Goal: Information Seeking & Learning: Learn about a topic

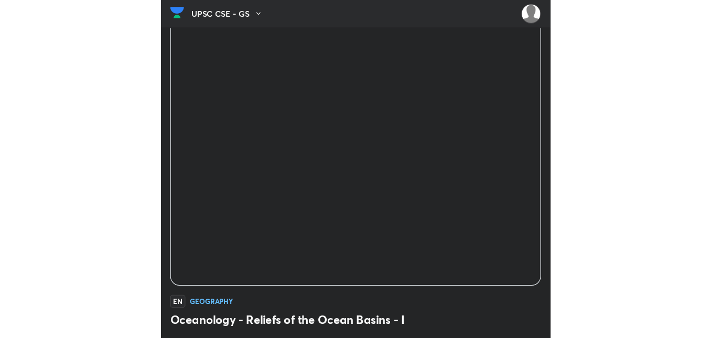
scroll to position [105, 0]
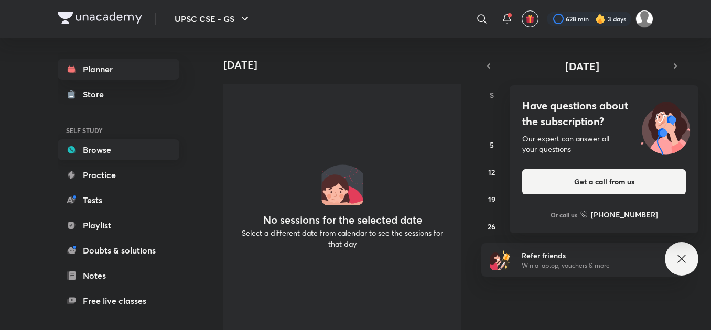
click at [100, 154] on link "Browse" at bounding box center [119, 150] width 122 height 21
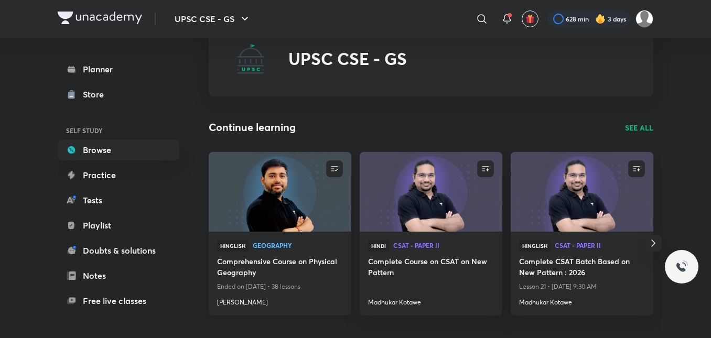
scroll to position [157, 0]
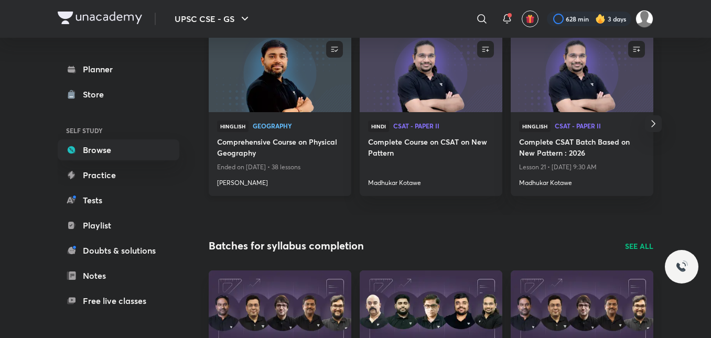
click at [225, 184] on h4 "[PERSON_NAME]" at bounding box center [280, 181] width 126 height 14
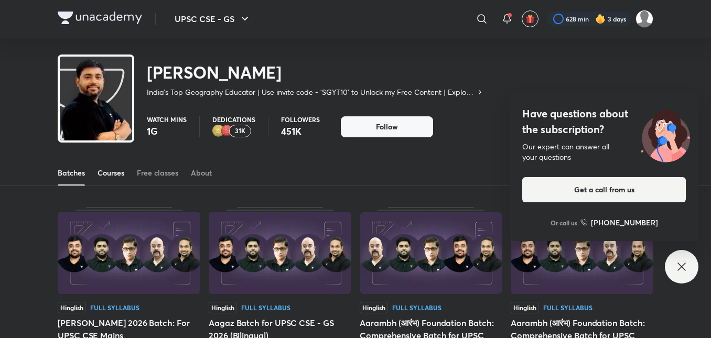
click at [110, 176] on div "Courses" at bounding box center [111, 173] width 27 height 10
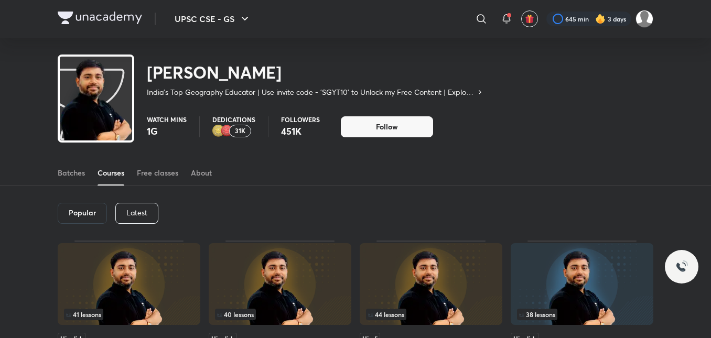
click at [132, 210] on p "Latest" at bounding box center [136, 213] width 21 height 8
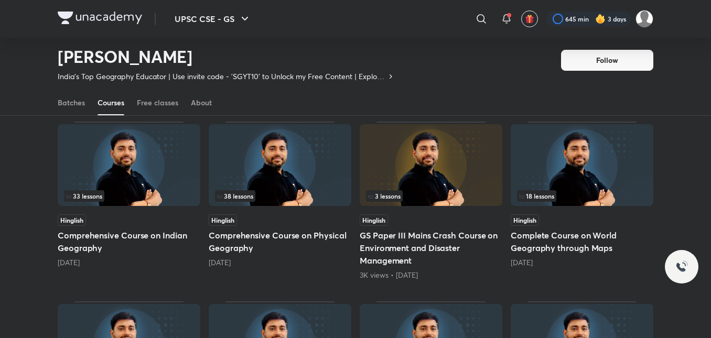
scroll to position [255, 0]
click at [265, 242] on h5 "Comprehensive Course on Physical Geography" at bounding box center [280, 241] width 143 height 25
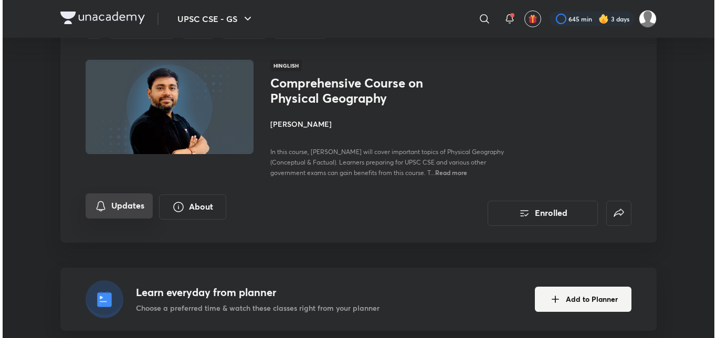
scroll to position [52, 0]
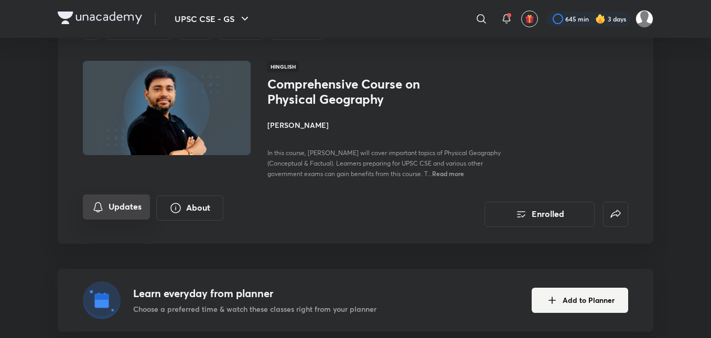
click at [112, 220] on button "Updates" at bounding box center [116, 207] width 67 height 25
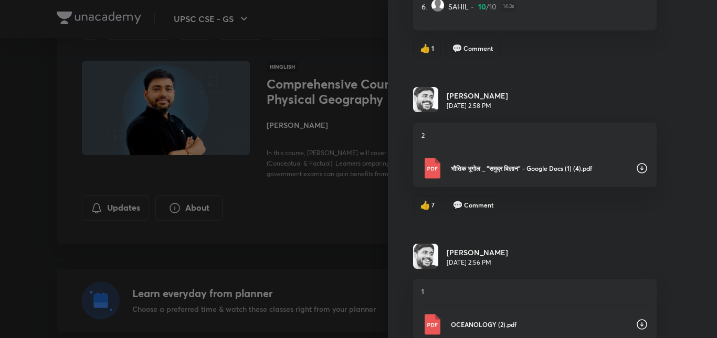
scroll to position [367, 0]
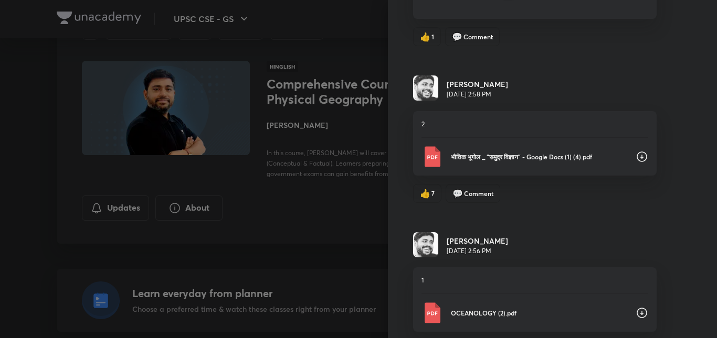
click at [351, 155] on icon at bounding box center [641, 157] width 13 height 13
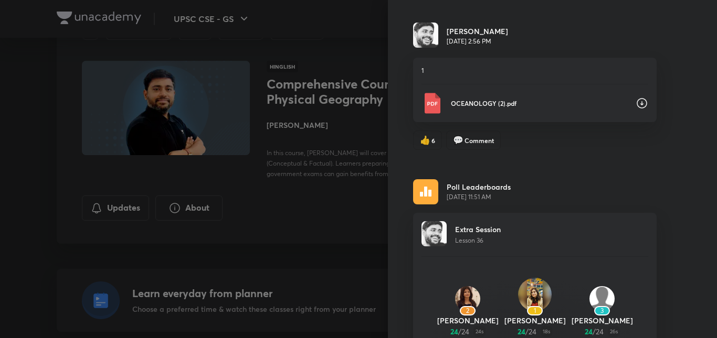
scroll to position [630, 0]
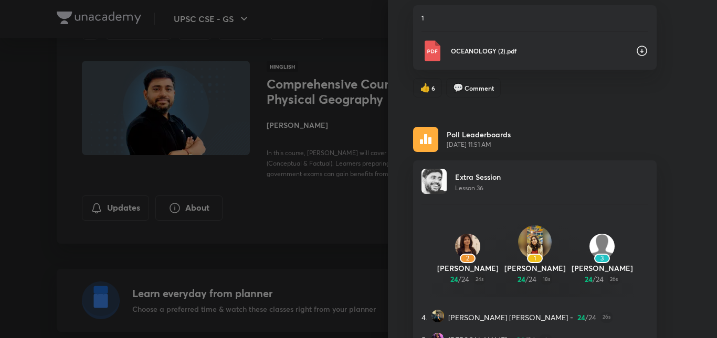
click at [351, 51] on icon at bounding box center [641, 51] width 13 height 13
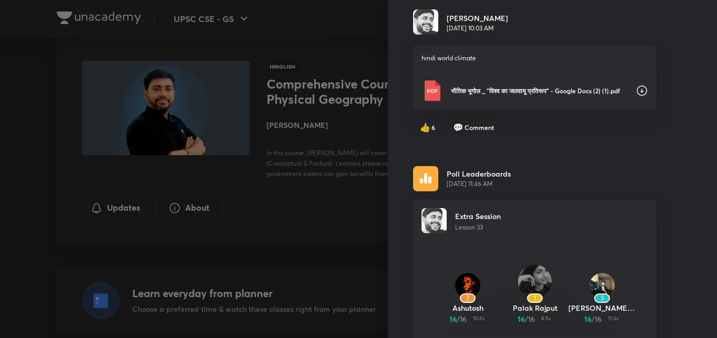
scroll to position [1556, 0]
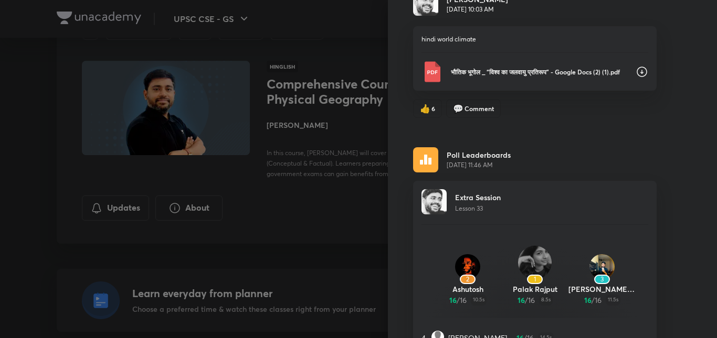
click at [351, 76] on icon at bounding box center [641, 72] width 13 height 13
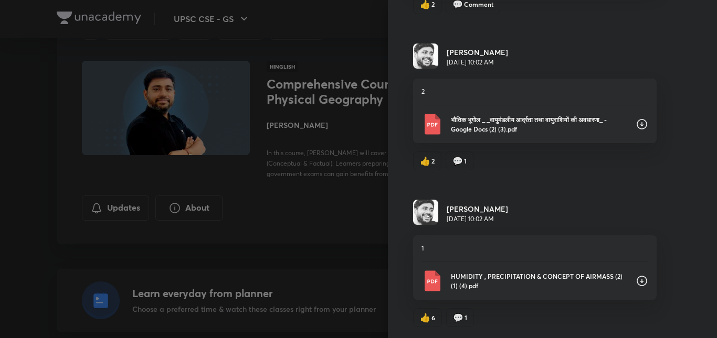
scroll to position [2945, 0]
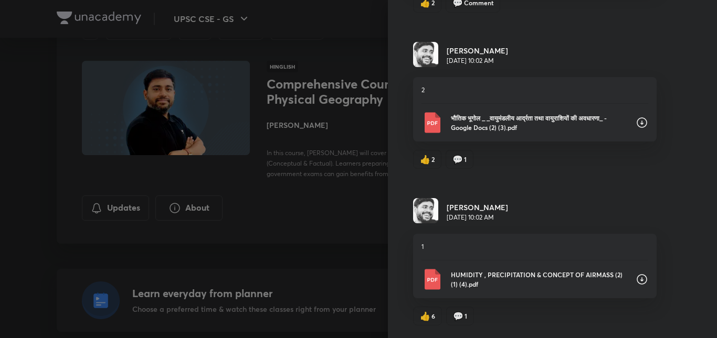
click at [351, 119] on icon at bounding box center [641, 123] width 10 height 10
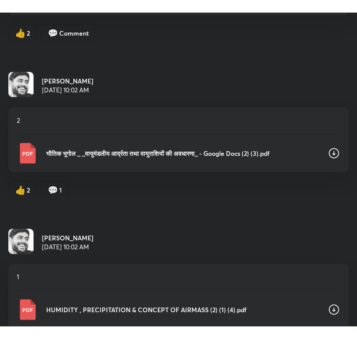
scroll to position [2900, 0]
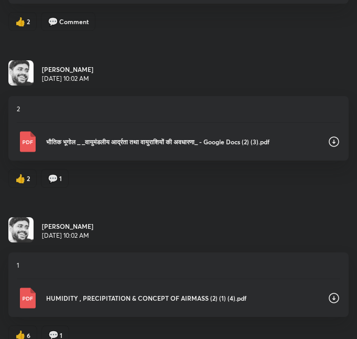
click at [346, 48] on div "Updates All updates Poll Leaderboards [DATE] 11:54 AM Extra Session Lesson 37 2…" at bounding box center [178, 169] width 357 height 339
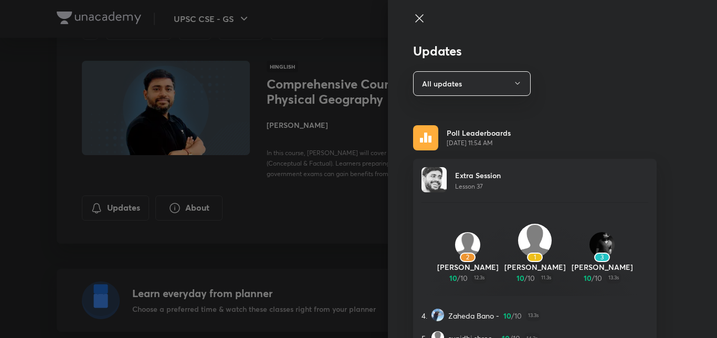
scroll to position [0, 0]
click at [351, 82] on button "All updates" at bounding box center [472, 84] width 118 height 25
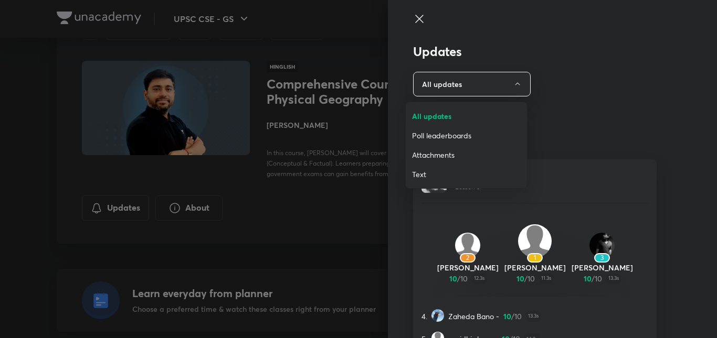
click at [351, 119] on span "All updates" at bounding box center [466, 116] width 109 height 11
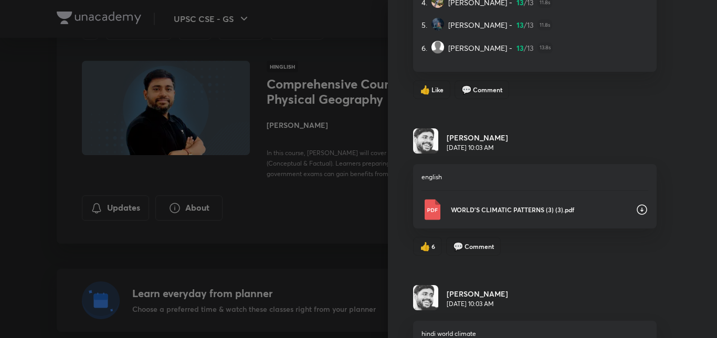
scroll to position [1349, 0]
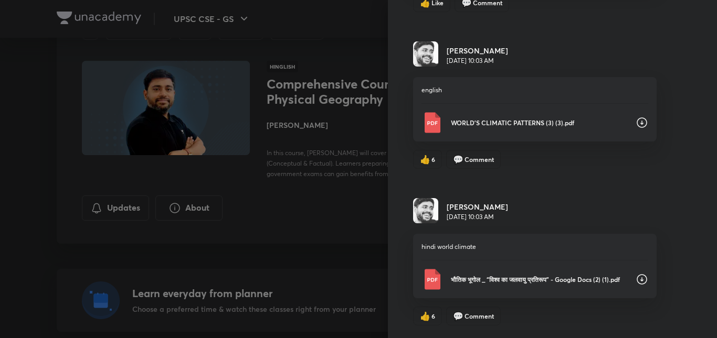
click at [351, 215] on div "Updates All updates Poll Leaderboards [DATE] 11:54 AM Extra Session Lesson 37 2…" at bounding box center [552, 169] width 329 height 338
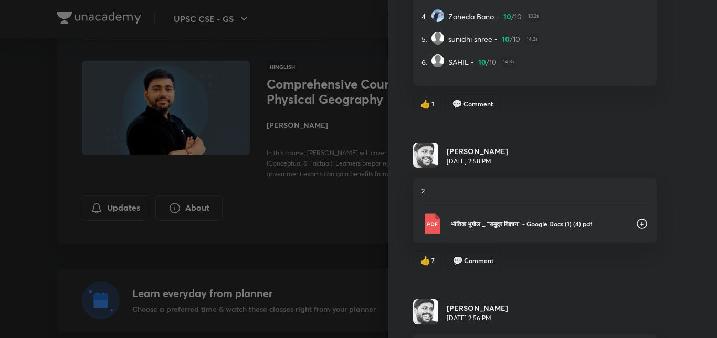
scroll to position [300, 0]
click at [351, 54] on div "Updates All updates Poll Leaderboards [DATE] 11:54 AM Extra Session Lesson 37 2…" at bounding box center [552, 169] width 329 height 338
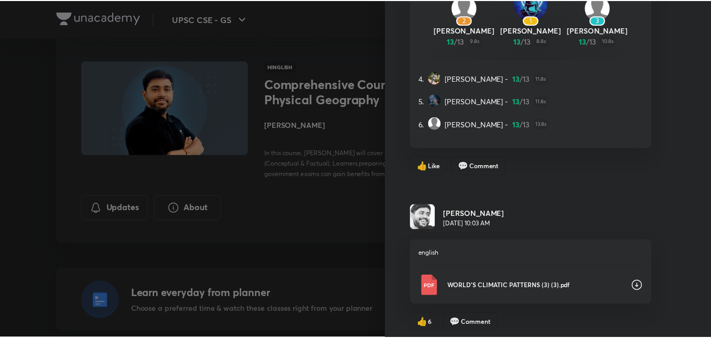
scroll to position [1349, 0]
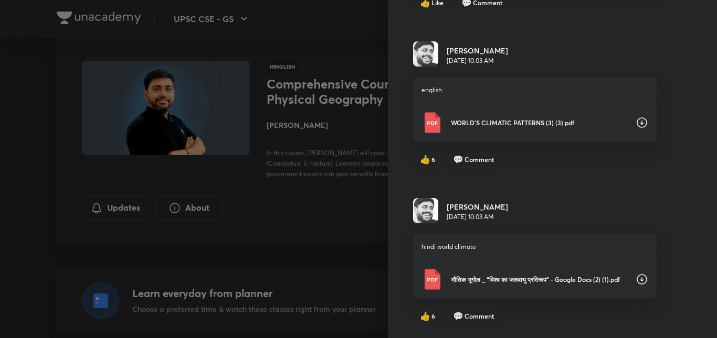
click at [351, 218] on div at bounding box center [358, 169] width 717 height 338
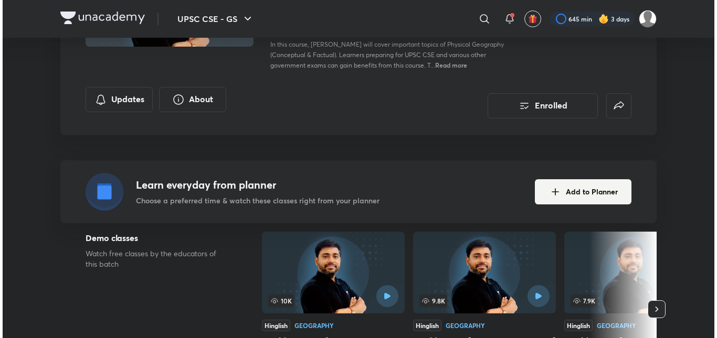
scroll to position [157, 0]
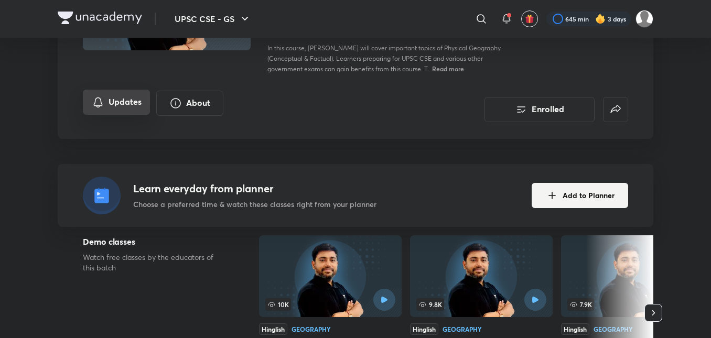
click at [108, 111] on button "Updates" at bounding box center [116, 102] width 67 height 25
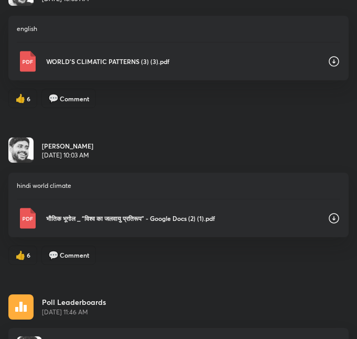
scroll to position [1416, 0]
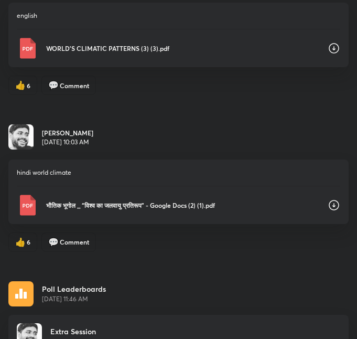
click at [109, 119] on div "Updates All updates Poll Leaderboards [DATE] 11:54 AM Extra Session Lesson 37 2…" at bounding box center [178, 169] width 357 height 339
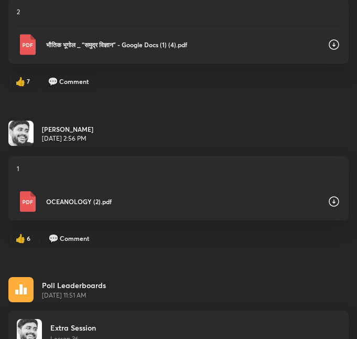
scroll to position [577, 0]
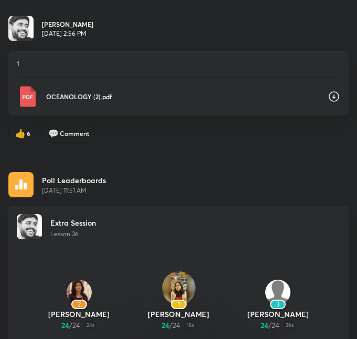
click at [116, 196] on div "Poll Leaderboards [DATE] 11:51 AM" at bounding box center [178, 184] width 340 height 25
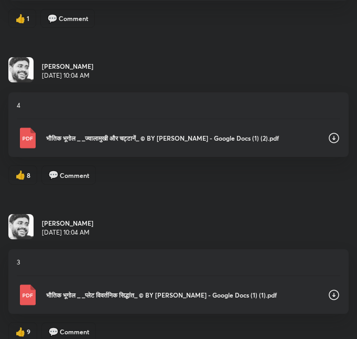
scroll to position [4512, 0]
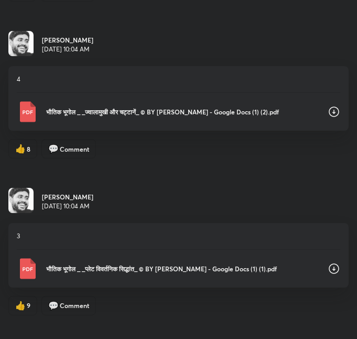
click at [328, 110] on icon at bounding box center [334, 111] width 13 height 13
click at [329, 264] on icon at bounding box center [334, 269] width 10 height 10
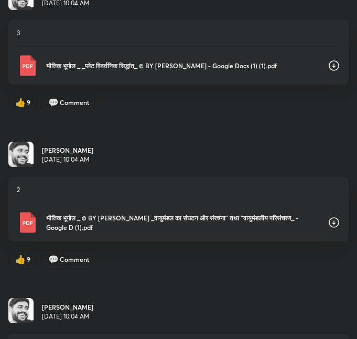
scroll to position [4774, 0]
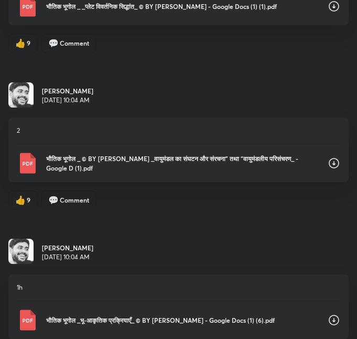
click at [328, 163] on icon at bounding box center [334, 163] width 13 height 13
click at [328, 313] on icon at bounding box center [334, 320] width 13 height 13
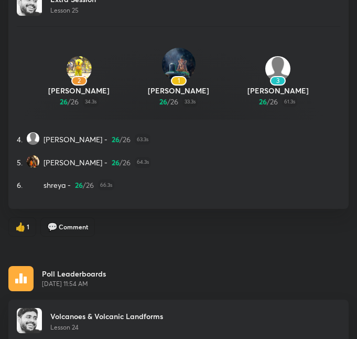
scroll to position [5875, 0]
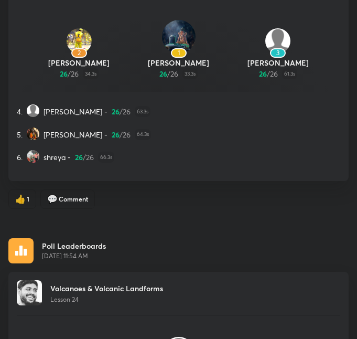
click at [291, 192] on div "👍 1 💬 Comment" at bounding box center [178, 198] width 340 height 19
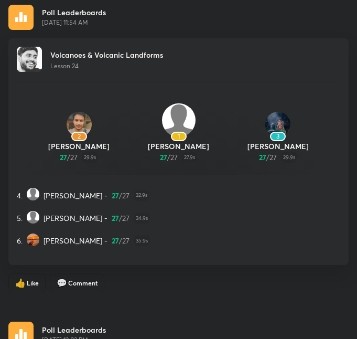
scroll to position [6125, 0]
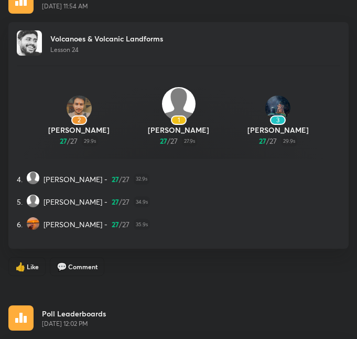
click at [197, 199] on div "5. [PERSON_NAME] - 27 / 27 34.9s" at bounding box center [179, 202] width 324 height 14
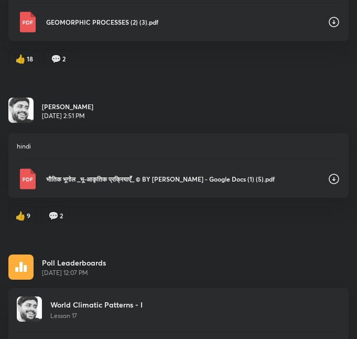
scroll to position [8224, 0]
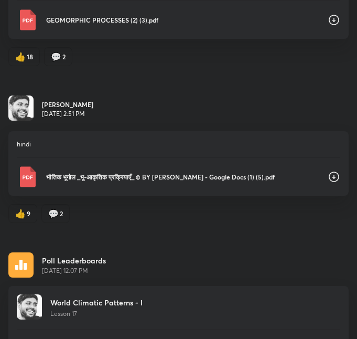
click at [328, 175] on icon at bounding box center [334, 176] width 13 height 13
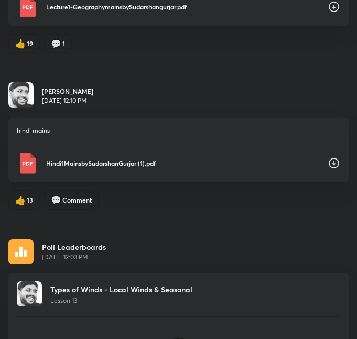
scroll to position [9535, 0]
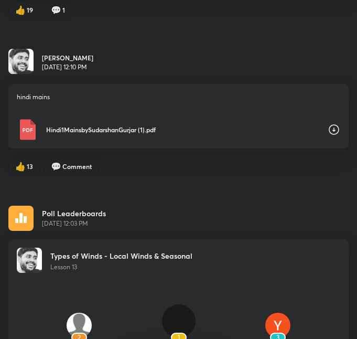
click at [329, 131] on icon at bounding box center [334, 130] width 10 height 10
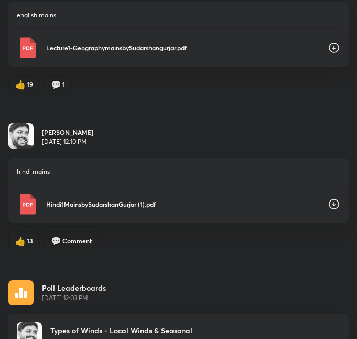
scroll to position [9430, 0]
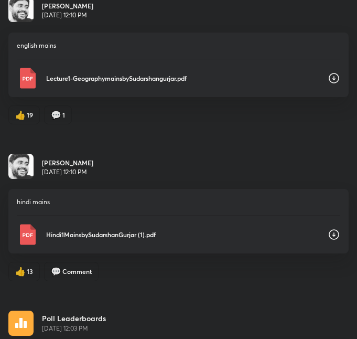
click at [329, 79] on icon at bounding box center [334, 78] width 10 height 10
click at [316, 136] on div "Updates All updates Poll Leaderboards [DATE] 11:54 AM Extra Session Lesson 37 2…" at bounding box center [178, 169] width 357 height 339
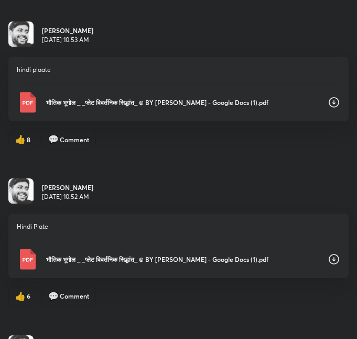
scroll to position [10060, 0]
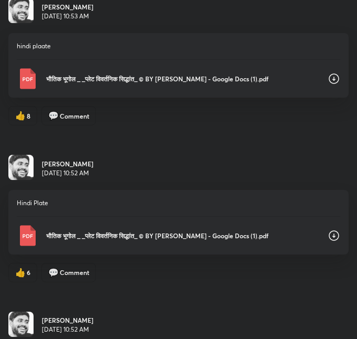
click at [328, 77] on icon at bounding box center [334, 78] width 13 height 13
click at [329, 233] on icon at bounding box center [334, 235] width 13 height 13
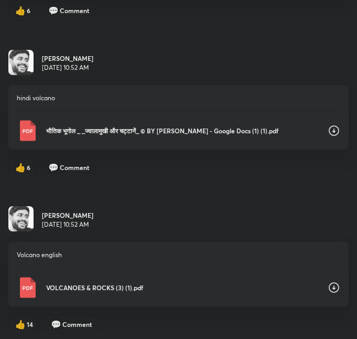
scroll to position [10322, 0]
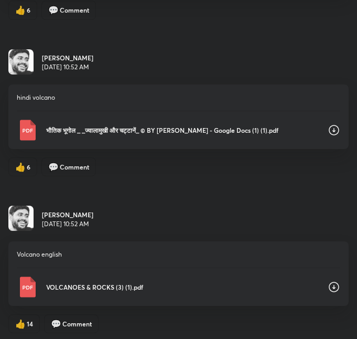
click at [328, 131] on icon at bounding box center [334, 130] width 13 height 13
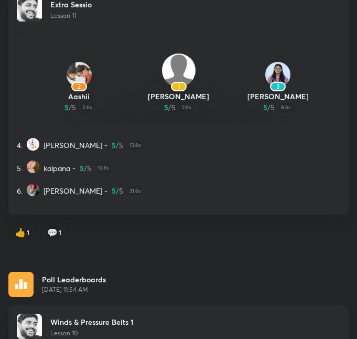
scroll to position [11223, 0]
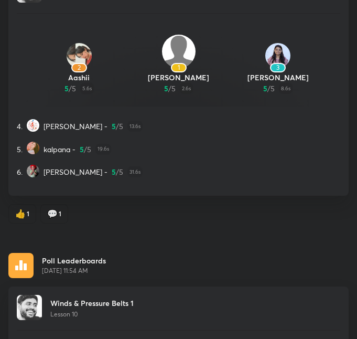
click at [235, 152] on div "5. kalpana - 5 / 5 19.6s" at bounding box center [179, 149] width 324 height 14
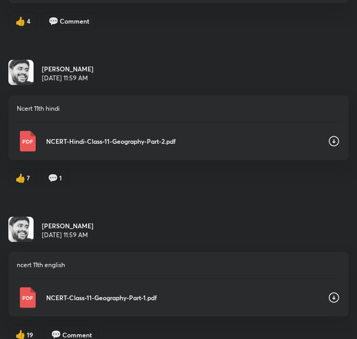
scroll to position [12115, 0]
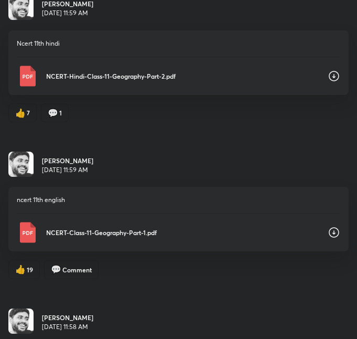
click at [328, 78] on icon at bounding box center [334, 76] width 13 height 13
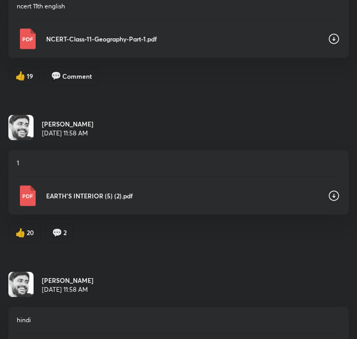
scroll to position [12324, 0]
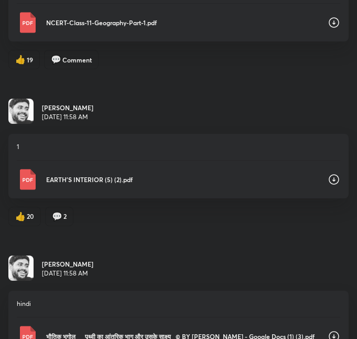
click at [93, 89] on div "Updates All updates Poll Leaderboards [DATE] 11:54 AM Extra Session Lesson 37 2…" at bounding box center [178, 169] width 357 height 339
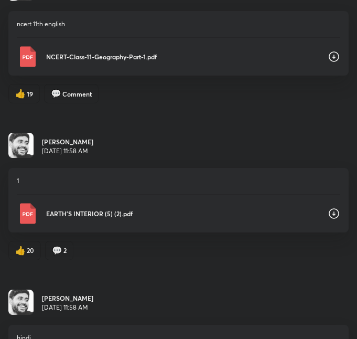
scroll to position [12272, 0]
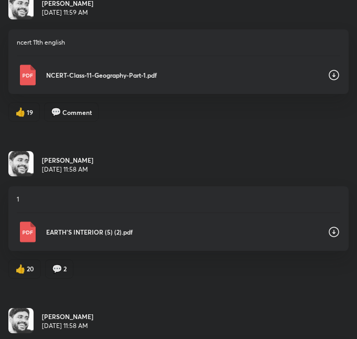
click at [329, 71] on icon at bounding box center [334, 75] width 10 height 10
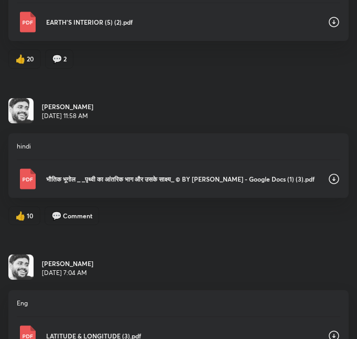
scroll to position [12534, 0]
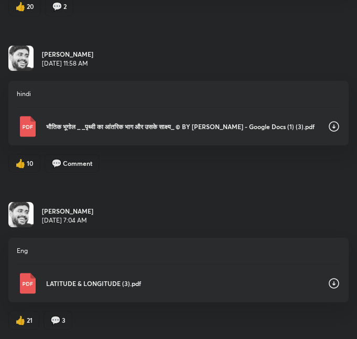
click at [328, 126] on icon at bounding box center [334, 126] width 13 height 13
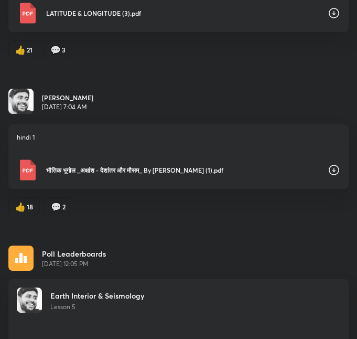
scroll to position [12849, 0]
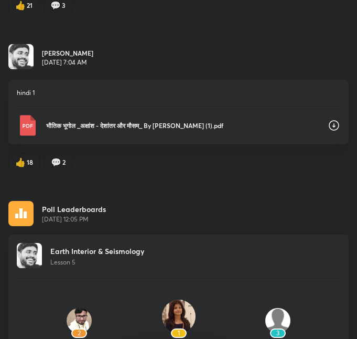
click at [328, 122] on icon at bounding box center [334, 125] width 13 height 13
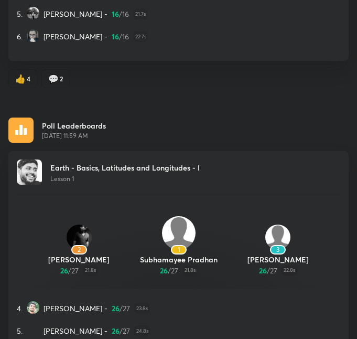
scroll to position [13898, 0]
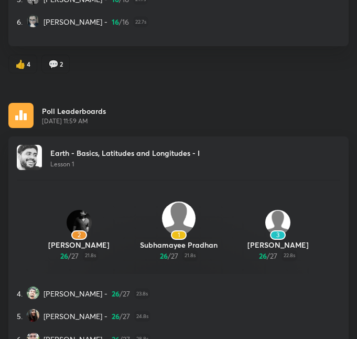
click at [321, 138] on div "Earth - Basics, Latitudes and Longitudes - I Lesson 1 2 [PERSON_NAME] 26 / 27 2…" at bounding box center [178, 249] width 340 height 227
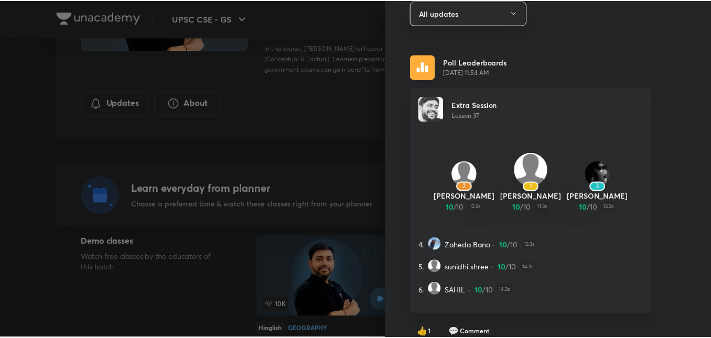
scroll to position [0, 0]
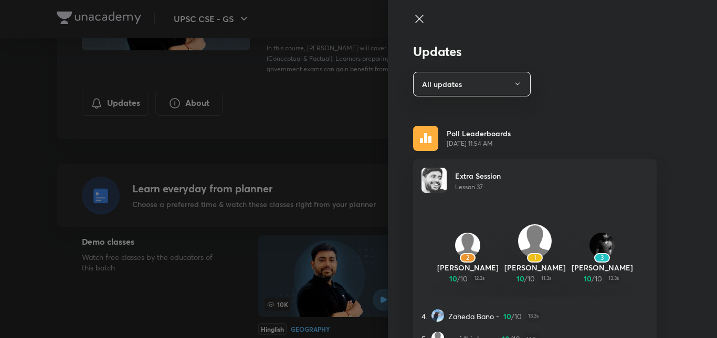
click at [351, 13] on icon at bounding box center [419, 19] width 13 height 13
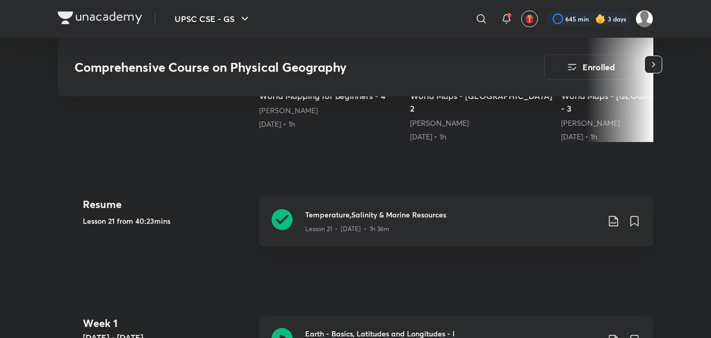
scroll to position [472, 0]
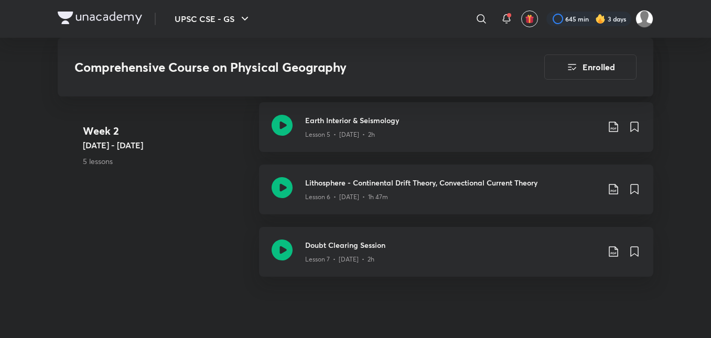
scroll to position [997, 0]
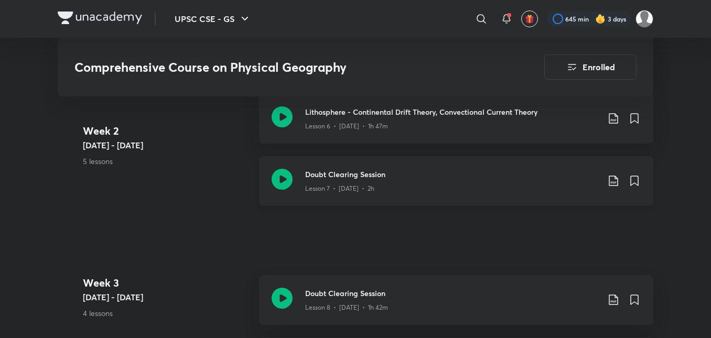
click at [351, 175] on icon at bounding box center [613, 181] width 13 height 13
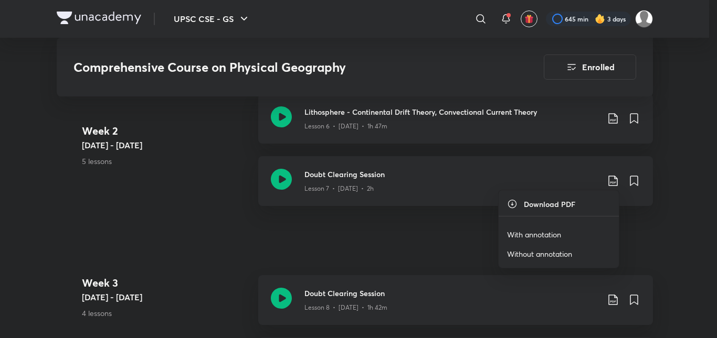
click at [351, 229] on div at bounding box center [358, 169] width 717 height 338
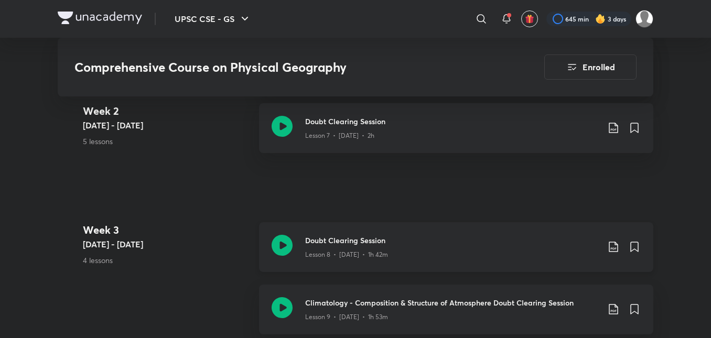
scroll to position [1102, 0]
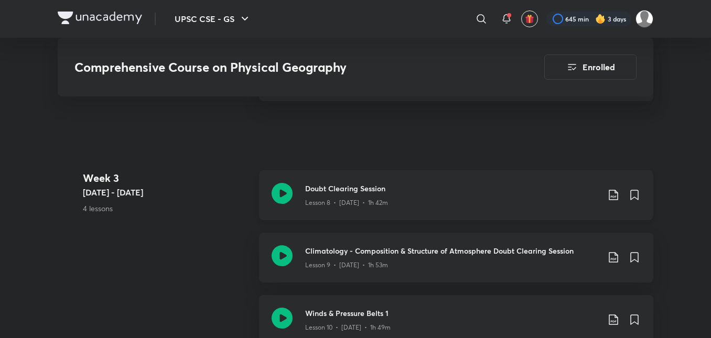
click at [351, 190] on icon at bounding box center [613, 195] width 13 height 13
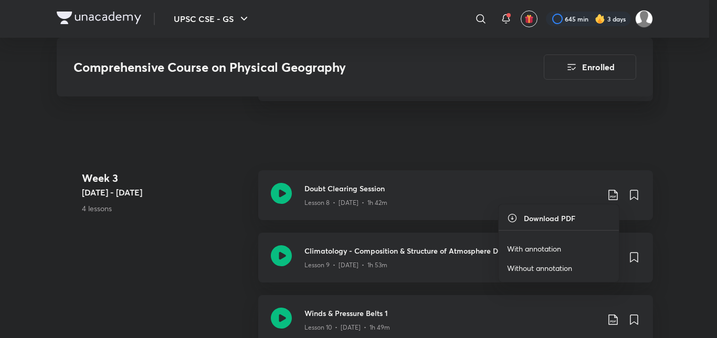
click at [351, 226] on div at bounding box center [358, 169] width 717 height 338
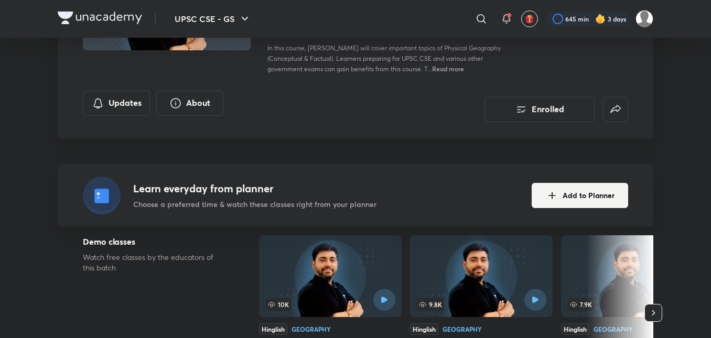
scroll to position [0, 0]
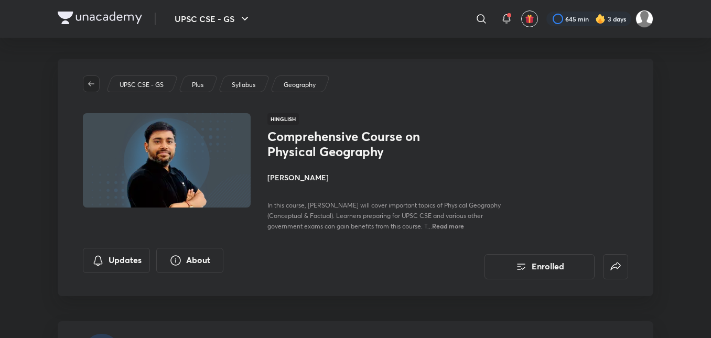
click at [89, 83] on icon "button" at bounding box center [91, 84] width 8 height 8
click at [199, 86] on p "Plus" at bounding box center [198, 84] width 12 height 9
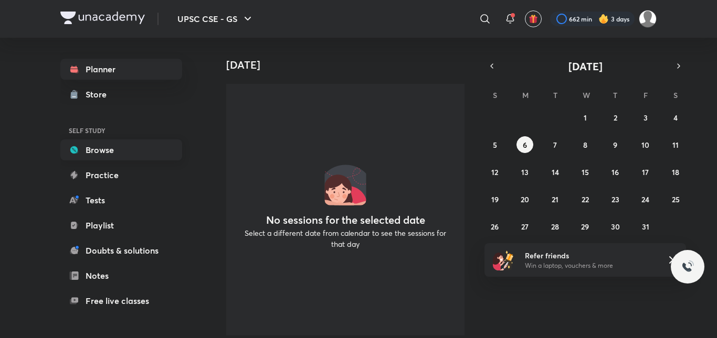
click at [103, 147] on link "Browse" at bounding box center [121, 150] width 122 height 21
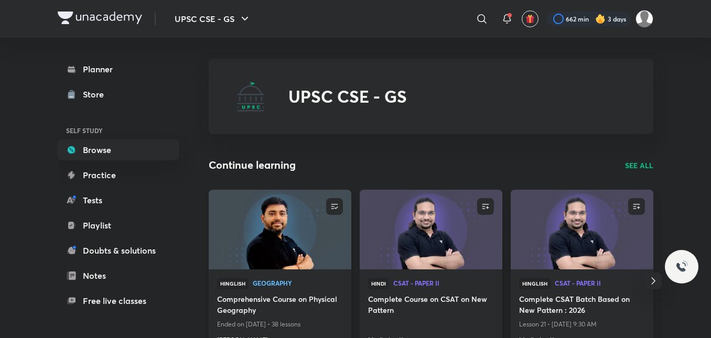
scroll to position [157, 0]
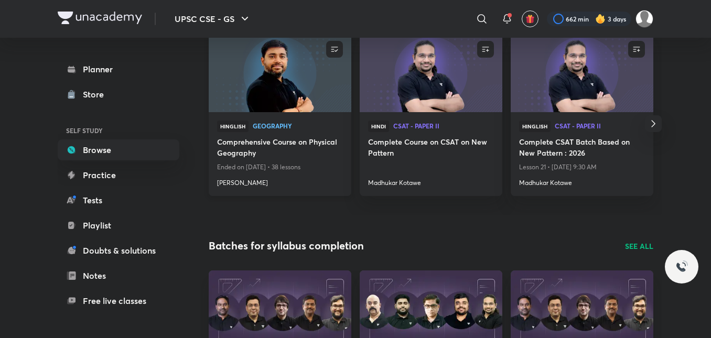
click at [236, 180] on h4 "[PERSON_NAME]" at bounding box center [280, 181] width 126 height 14
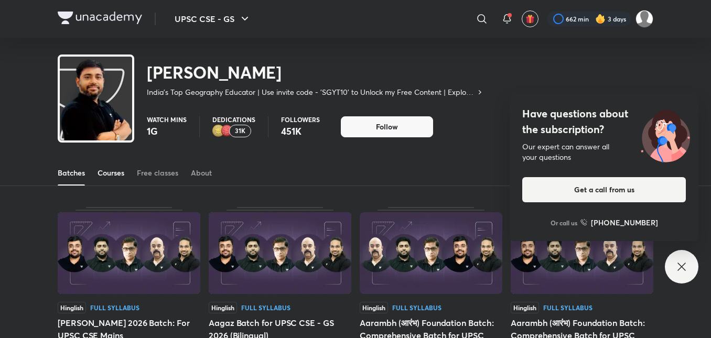
click at [107, 171] on div "Courses" at bounding box center [111, 173] width 27 height 10
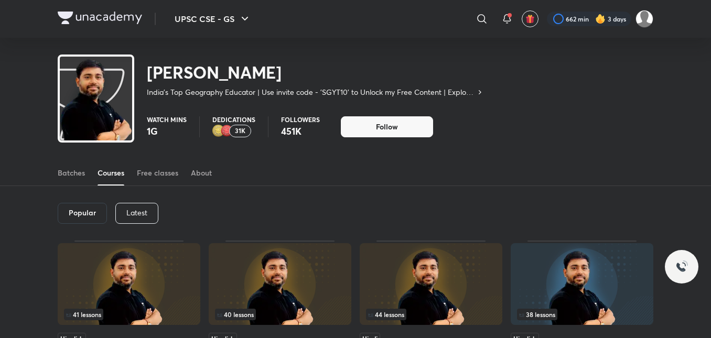
click at [133, 216] on p "Latest" at bounding box center [136, 213] width 21 height 8
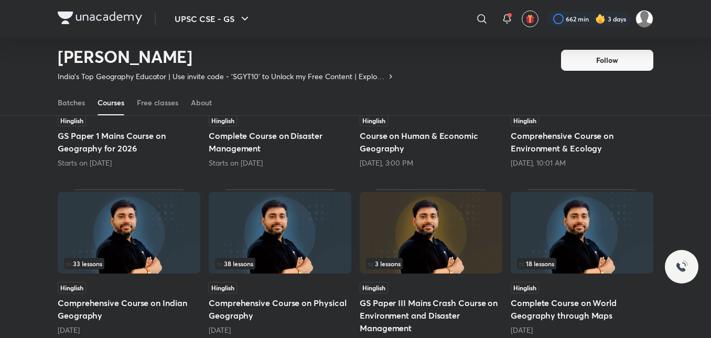
scroll to position [308, 0]
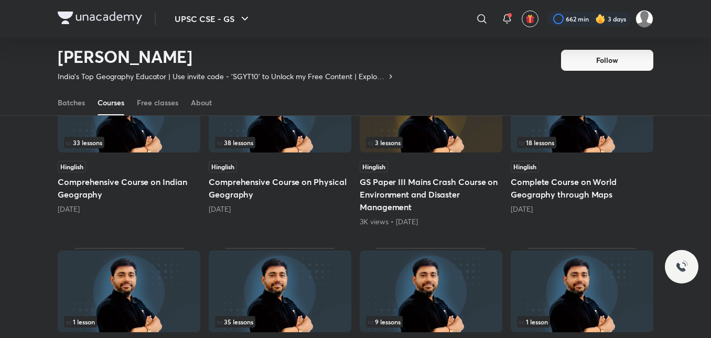
click at [116, 199] on h5 "Comprehensive Course on Indian Geography" at bounding box center [129, 188] width 143 height 25
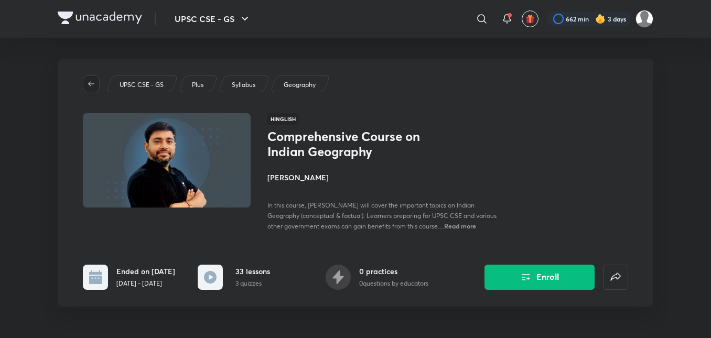
click at [92, 85] on icon "button" at bounding box center [91, 84] width 8 height 8
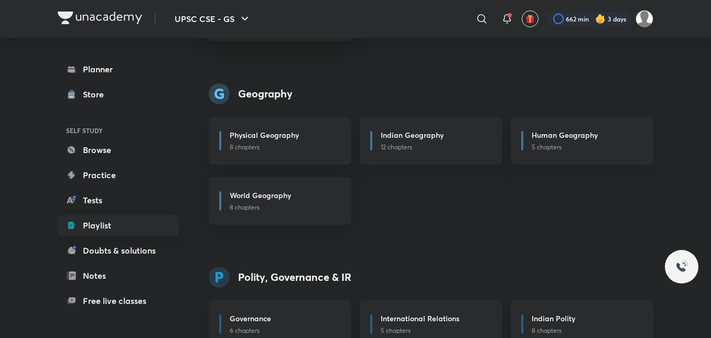
scroll to position [625, 0]
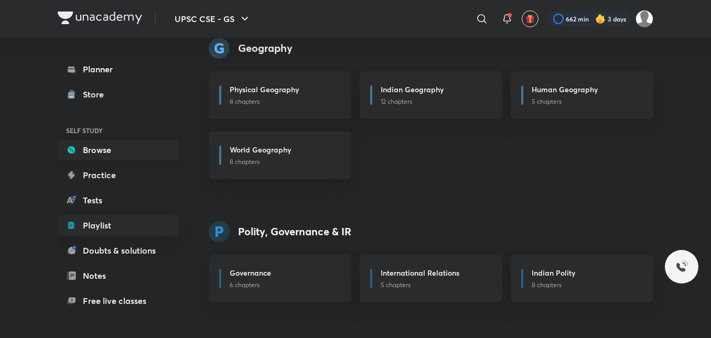
click at [100, 151] on link "Browse" at bounding box center [119, 150] width 122 height 21
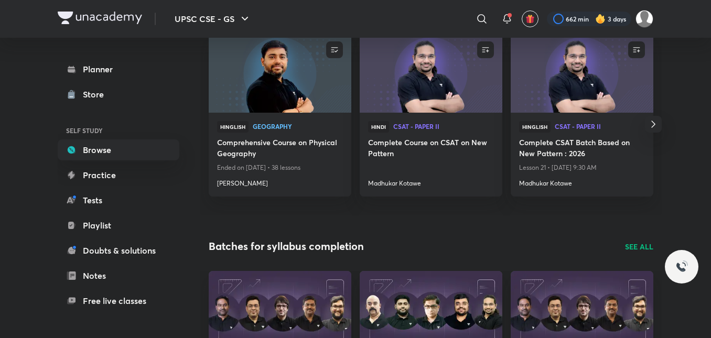
scroll to position [157, 0]
click at [232, 184] on h4 "[PERSON_NAME]" at bounding box center [280, 181] width 126 height 14
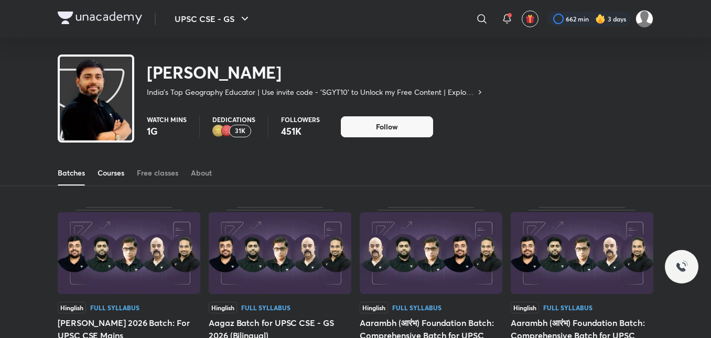
click at [106, 175] on div "Courses" at bounding box center [111, 173] width 27 height 10
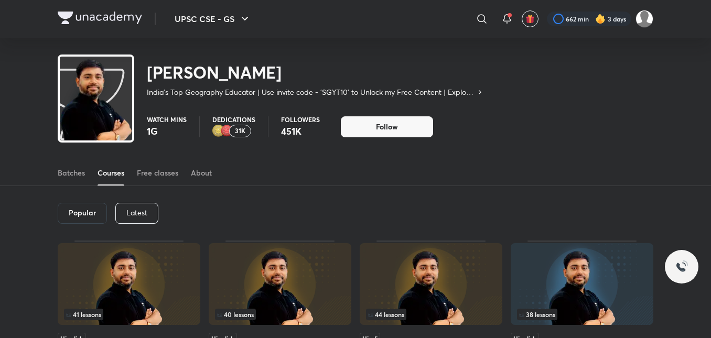
click at [134, 213] on p "Latest" at bounding box center [136, 213] width 21 height 8
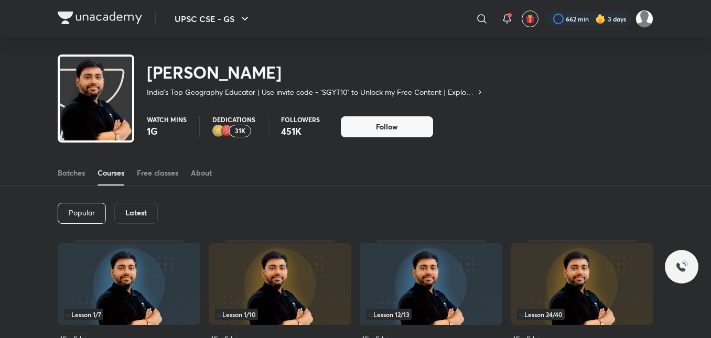
click at [134, 212] on h6 "Latest" at bounding box center [136, 213] width 22 height 8
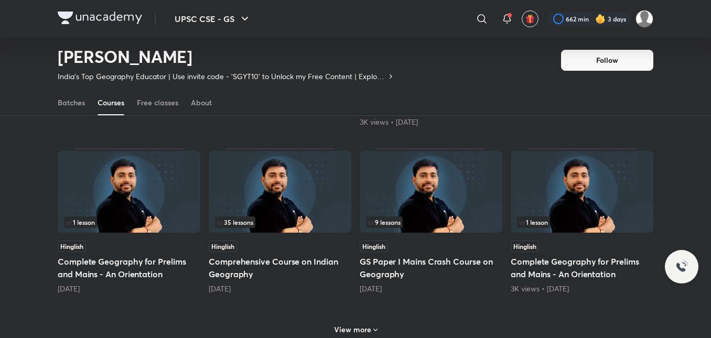
scroll to position [411, 0]
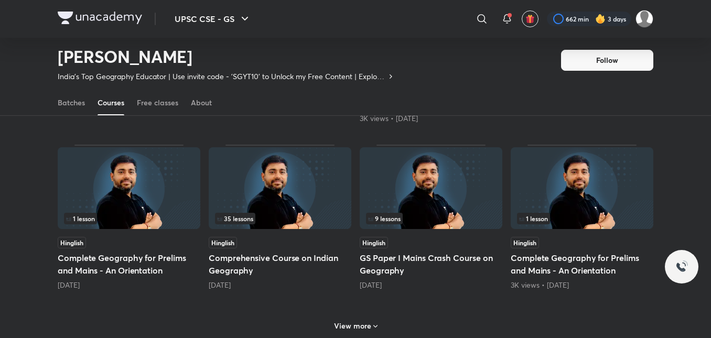
click at [247, 274] on h5 "Comprehensive Course on Indian Geography" at bounding box center [280, 264] width 143 height 25
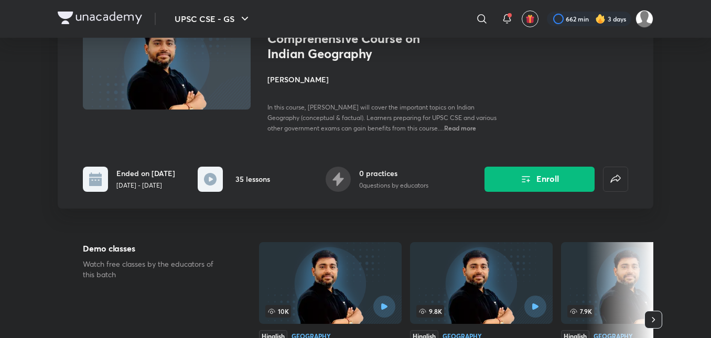
scroll to position [210, 0]
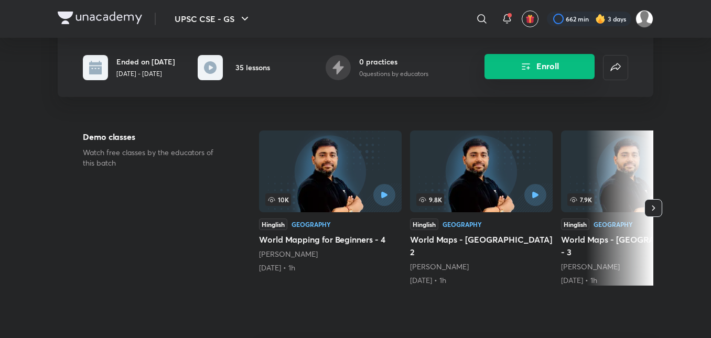
click at [351, 70] on button "Enroll" at bounding box center [540, 66] width 110 height 25
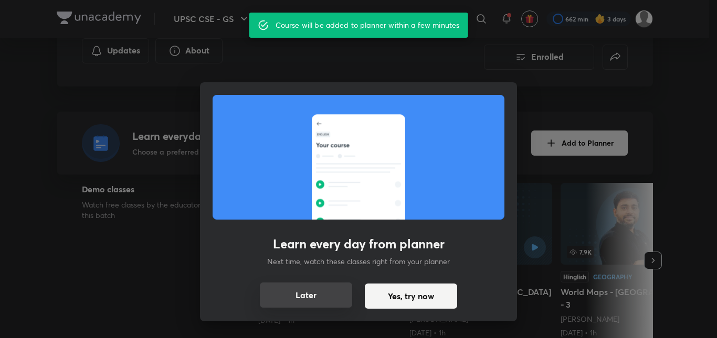
click at [325, 304] on button "Later" at bounding box center [306, 295] width 92 height 25
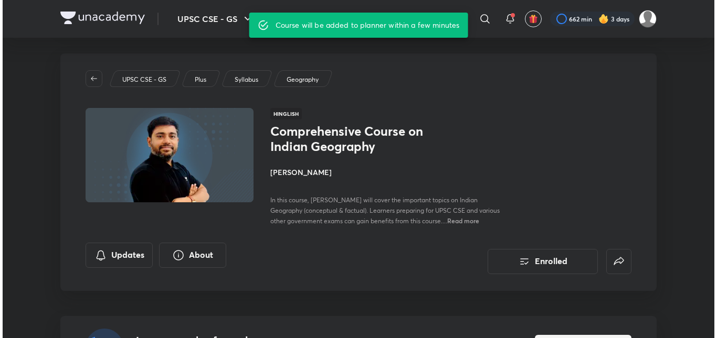
scroll to position [0, 0]
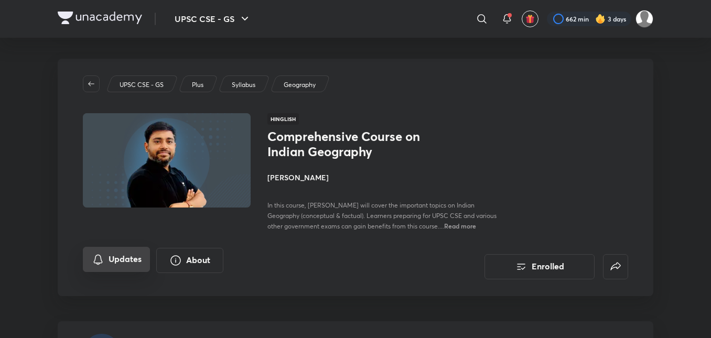
click at [118, 262] on button "Updates" at bounding box center [116, 259] width 67 height 25
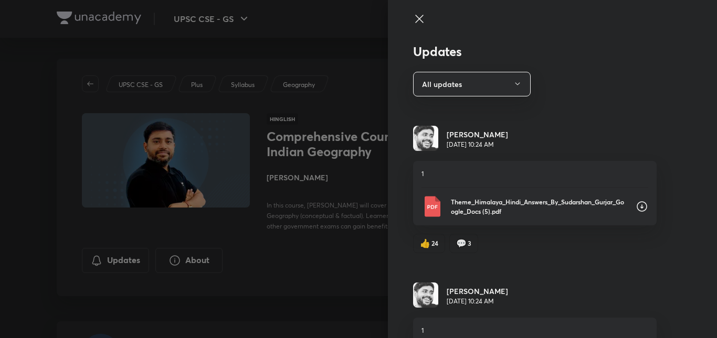
click at [351, 205] on icon at bounding box center [641, 206] width 13 height 13
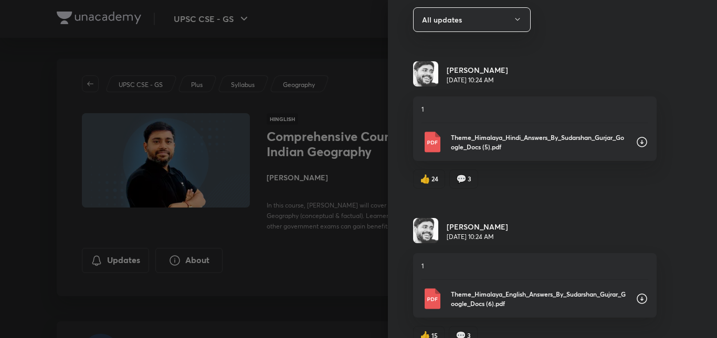
scroll to position [105, 0]
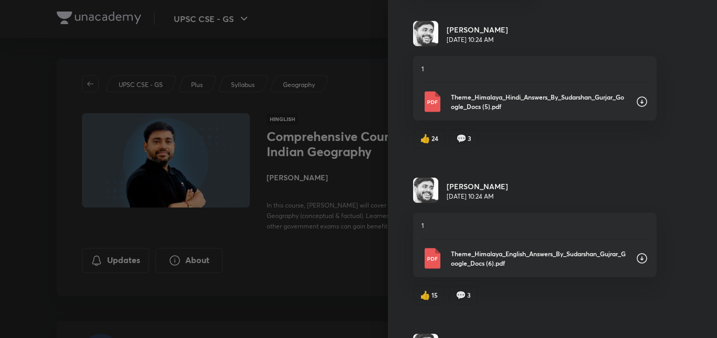
click at [351, 144] on div "Updates All updates [PERSON_NAME] [DATE] 10:24 AM 1 Theme_Himalaya_Hindi_Answer…" at bounding box center [552, 169] width 329 height 338
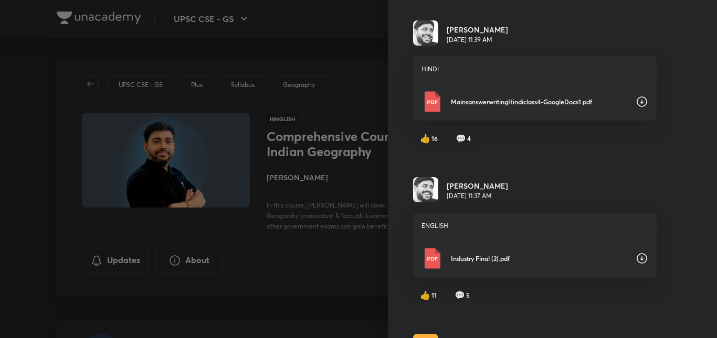
scroll to position [420, 0]
click at [351, 101] on icon at bounding box center [641, 100] width 13 height 13
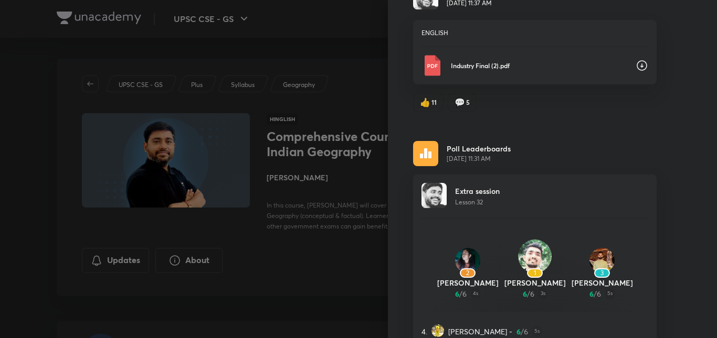
scroll to position [630, 0]
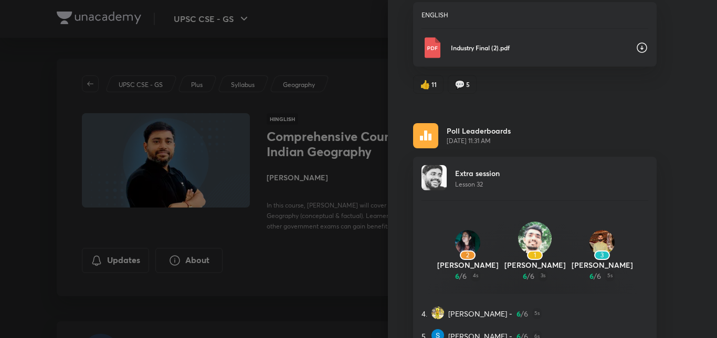
click at [351, 112] on div "Updates All updates [PERSON_NAME] [DATE] 10:24 AM 1 Theme_Himalaya_Hindi_Answer…" at bounding box center [552, 169] width 329 height 338
click at [351, 46] on icon at bounding box center [641, 47] width 13 height 13
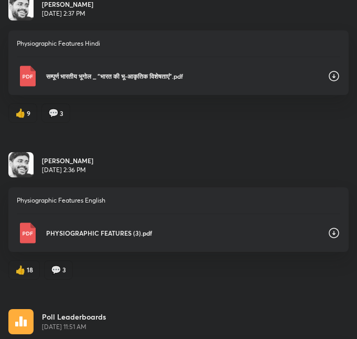
scroll to position [3922, 0]
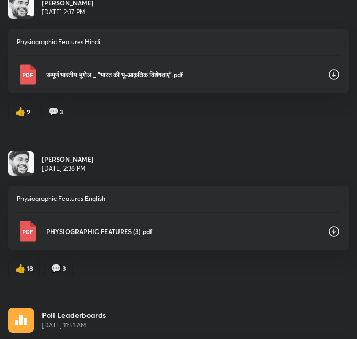
click at [328, 70] on icon at bounding box center [334, 74] width 13 height 13
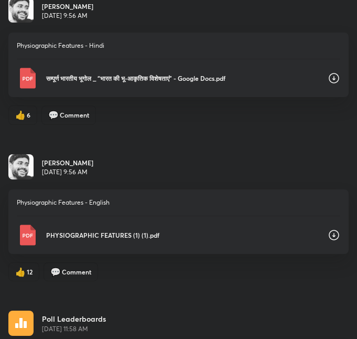
scroll to position [4552, 0]
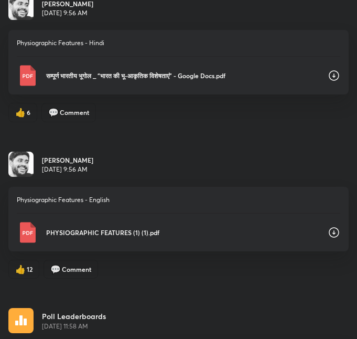
click at [328, 72] on icon at bounding box center [334, 75] width 13 height 13
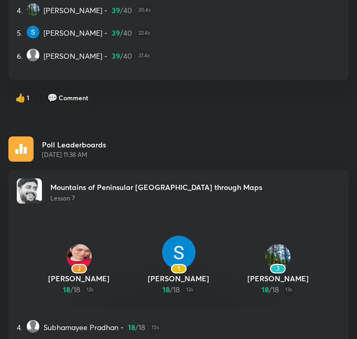
scroll to position [7261, 0]
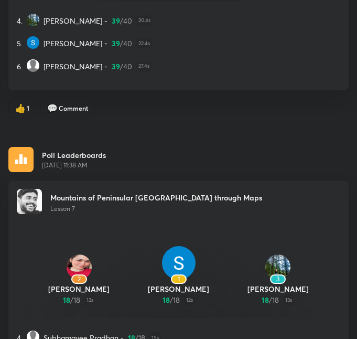
click at [89, 180] on div "Mountains of Peninsular [GEOGRAPHIC_DATA] through Maps Lesson 7 2 [PERSON_NAME]…" at bounding box center [178, 293] width 340 height 227
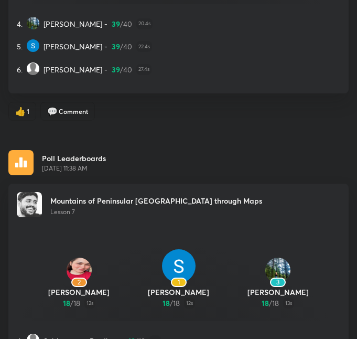
scroll to position [7366, 0]
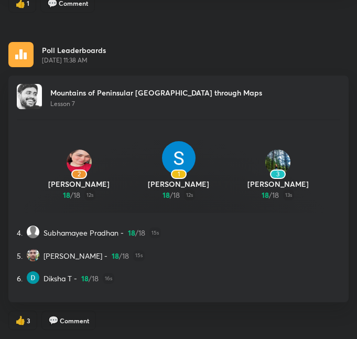
click at [263, 221] on div "4. Subhamayee Pradhan - 18 / 18 15s 5. [PERSON_NAME] - 18 / 18 15s 6. [PERSON_N…" at bounding box center [179, 253] width 324 height 81
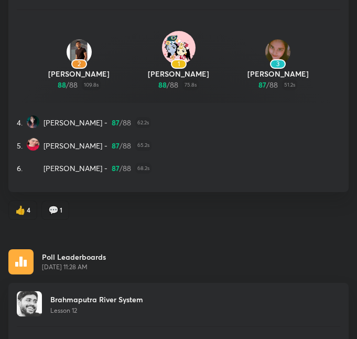
scroll to position [5582, 0]
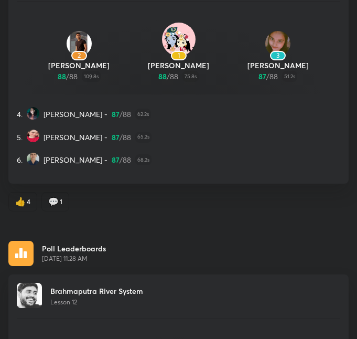
scroll to position [411, 0]
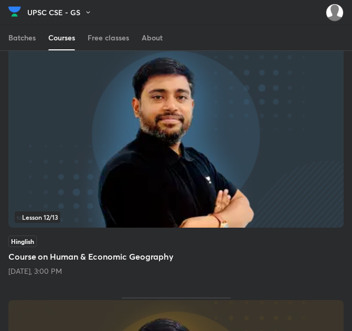
scroll to position [630, 0]
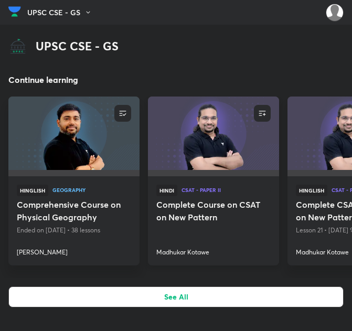
click at [188, 253] on h4 "Madhukar Kotawe" at bounding box center [213, 250] width 114 height 14
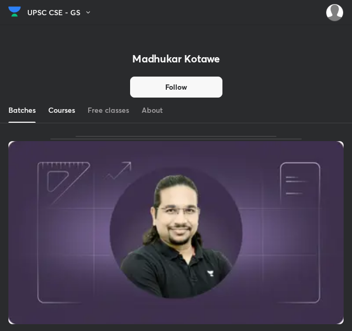
click at [71, 111] on div "Courses" at bounding box center [61, 110] width 27 height 10
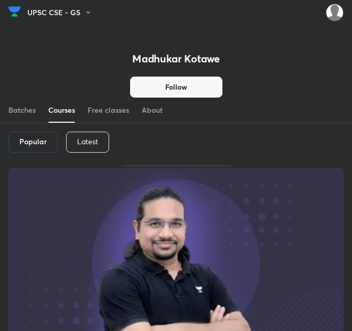
click at [83, 139] on p "Latest" at bounding box center [87, 141] width 21 height 8
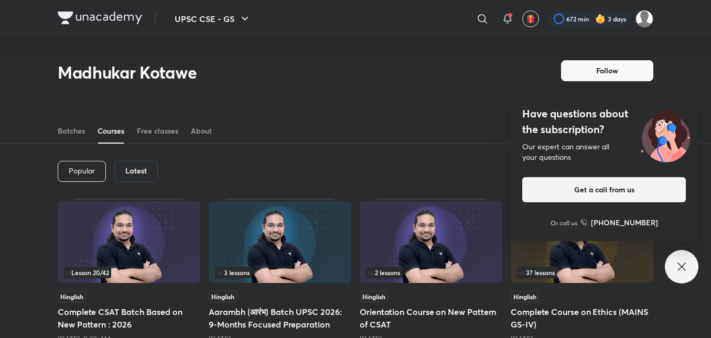
click at [351, 262] on icon at bounding box center [682, 267] width 13 height 13
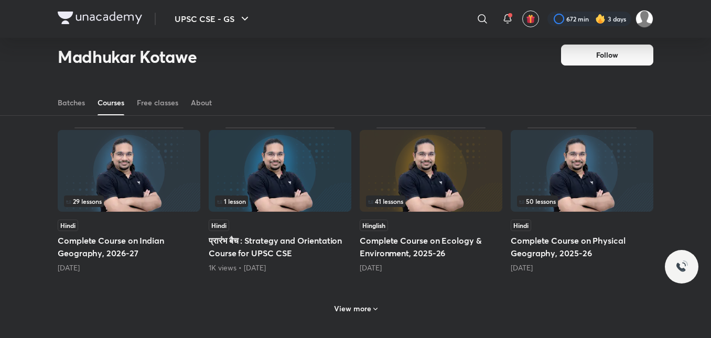
scroll to position [420, 0]
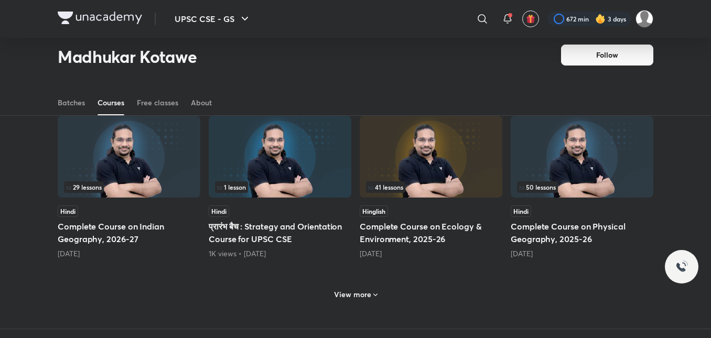
click at [351, 294] on h6 "View more" at bounding box center [352, 295] width 37 height 10
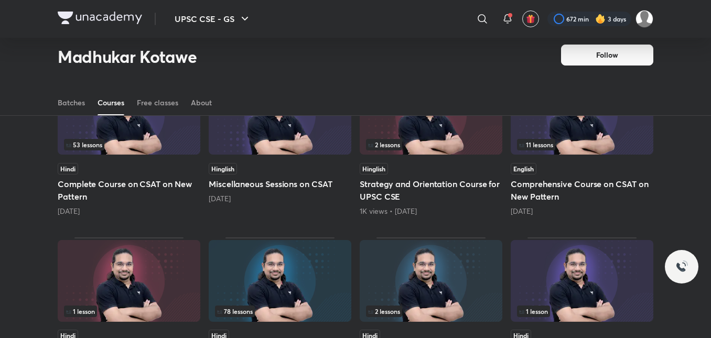
scroll to position [577, 0]
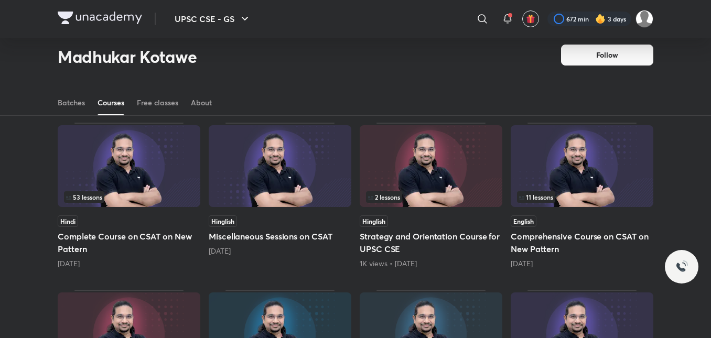
click at [112, 238] on h5 "Complete Course on CSAT on New Pattern" at bounding box center [129, 242] width 143 height 25
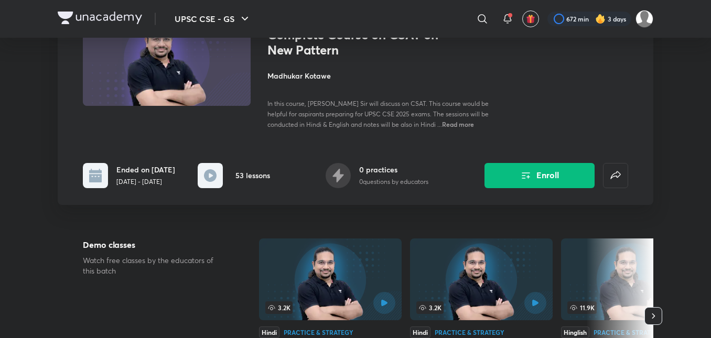
scroll to position [105, 0]
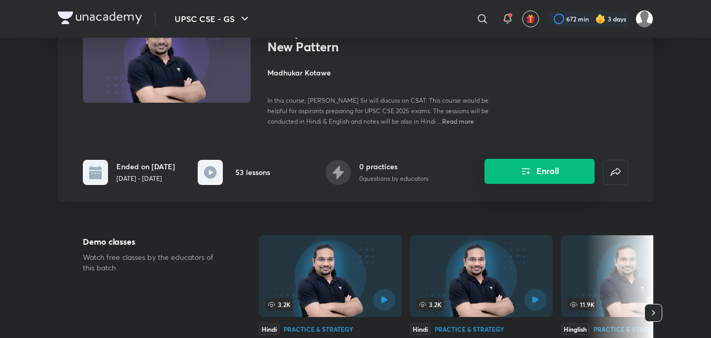
click at [351, 180] on button "Enroll" at bounding box center [540, 171] width 110 height 25
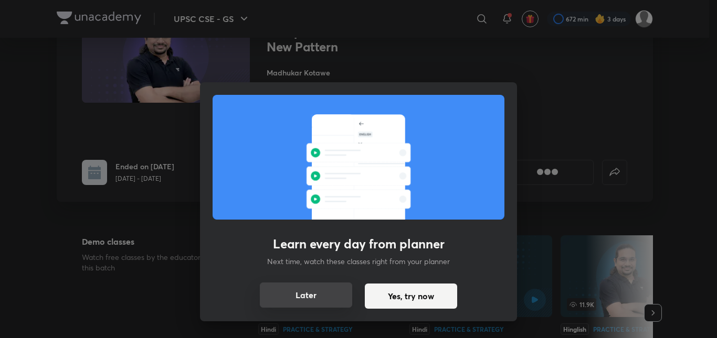
click at [312, 289] on button "Later" at bounding box center [306, 295] width 92 height 25
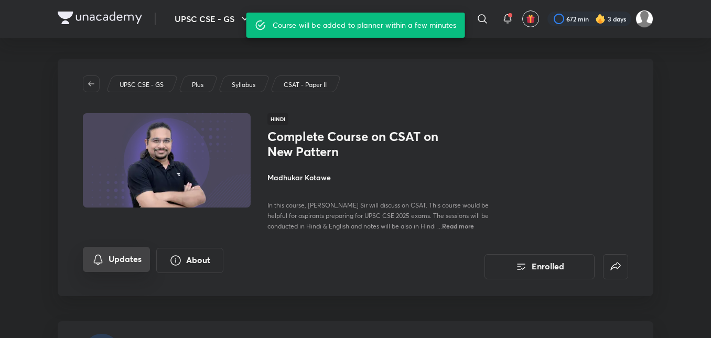
click at [130, 247] on button "Updates" at bounding box center [116, 259] width 67 height 25
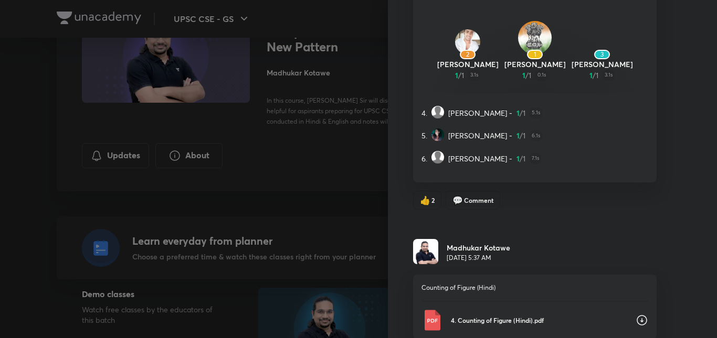
scroll to position [9792, 0]
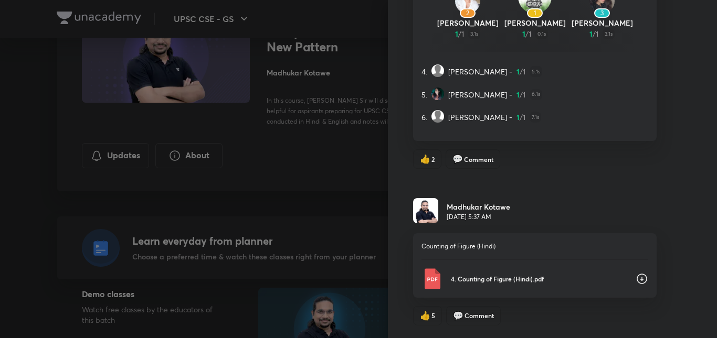
click at [708, 97] on div "Updates All updates Poll Leaderboards Mar 25, 8:34 AM CSAT CLASS-50 Lesson 51 2…" at bounding box center [552, 169] width 329 height 338
click at [354, 175] on div at bounding box center [358, 169] width 717 height 338
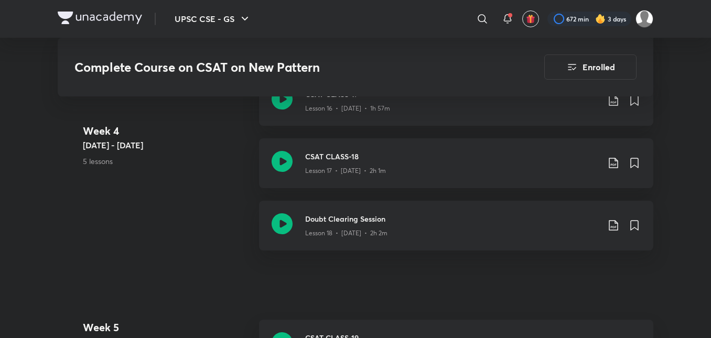
scroll to position [1836, 0]
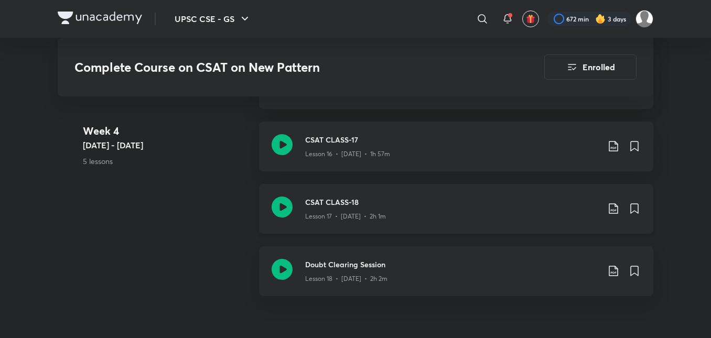
click at [617, 207] on icon at bounding box center [613, 208] width 13 height 13
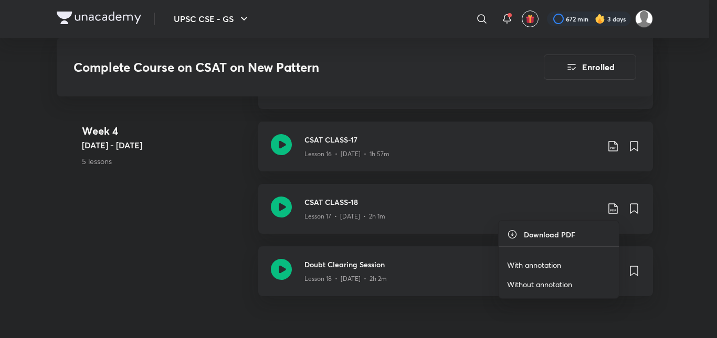
click at [542, 285] on p "Without annotation" at bounding box center [539, 284] width 65 height 11
